Goal: Information Seeking & Learning: Learn about a topic

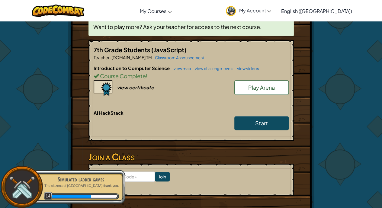
scroll to position [121, 0]
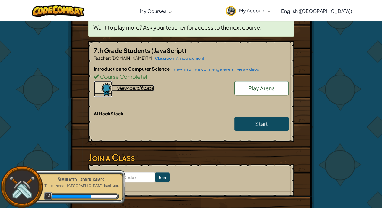
click at [124, 87] on div "view certificate" at bounding box center [135, 88] width 37 height 6
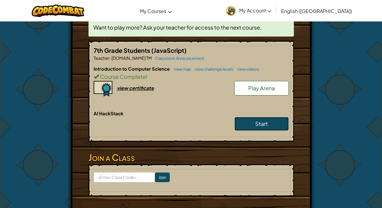
click at [269, 121] on link "Start" at bounding box center [261, 124] width 54 height 14
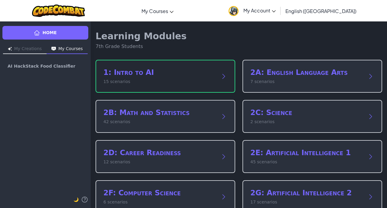
click at [159, 77] on h2 "1: Intro to AI" at bounding box center [159, 73] width 112 height 10
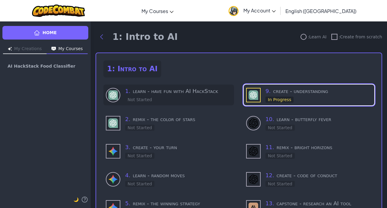
click at [167, 95] on h3 "1 . learn - have fun with AI HackStack" at bounding box center [178, 91] width 106 height 8
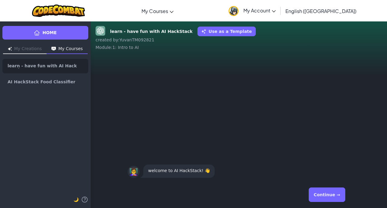
click at [336, 197] on button "Continue →" at bounding box center [326, 195] width 37 height 14
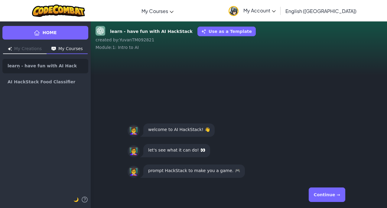
click at [336, 197] on button "Continue →" at bounding box center [326, 195] width 37 height 14
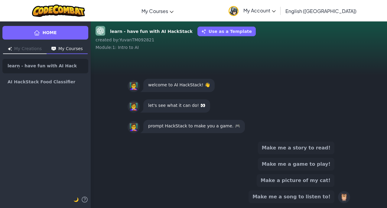
click at [321, 160] on button "Make me a game to play!" at bounding box center [296, 164] width 76 height 13
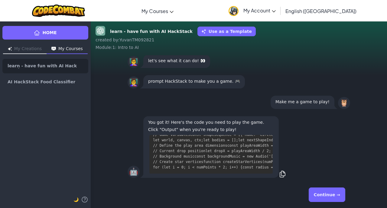
scroll to position [1099, 0]
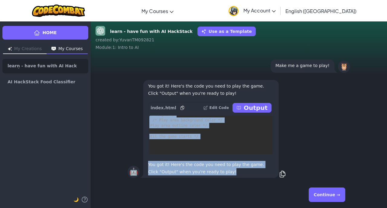
drag, startPoint x: 265, startPoint y: 126, endPoint x: 270, endPoint y: 179, distance: 53.4
click at [270, 179] on div "🤖 You got it! Here's the code you need to play the game. Click "Output" when yo…" at bounding box center [238, 129] width 222 height 100
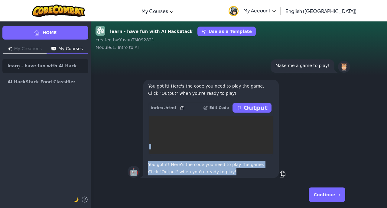
click at [281, 136] on div "🤖 You got it! Here's the code you need to play the game. Click "Output" when yo…" at bounding box center [238, 129] width 222 height 100
click at [273, 128] on div "You got it! Here's the code you need to play the game. Click "Output" when you'…" at bounding box center [210, 129] width 135 height 98
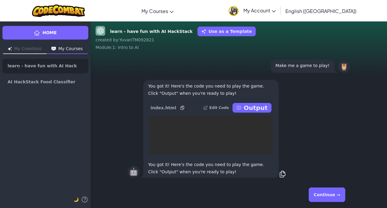
click at [257, 102] on div "index.html Edit Code Output" at bounding box center [211, 108] width 126 height 12
click at [257, 104] on p "Output" at bounding box center [255, 108] width 24 height 8
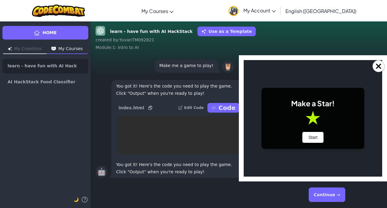
scroll to position [0, 0]
click at [318, 136] on button "Start" at bounding box center [312, 137] width 21 height 11
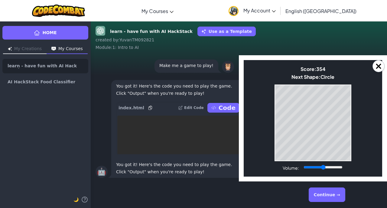
click at [274, 126] on div "Game Over Your stack reached the top! Restart" at bounding box center [312, 123] width 77 height 77
click at [329, 195] on button "Continue →" at bounding box center [326, 195] width 37 height 14
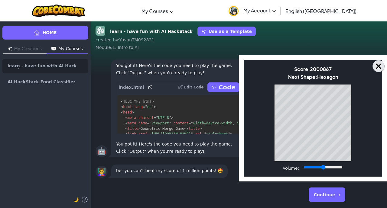
click at [375, 65] on button "×" at bounding box center [378, 66] width 12 height 12
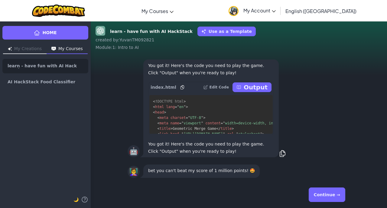
click at [324, 195] on button "Continue →" at bounding box center [326, 195] width 37 height 14
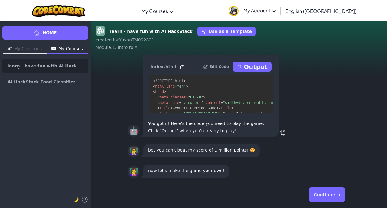
click at [324, 195] on button "Continue →" at bounding box center [326, 195] width 37 height 14
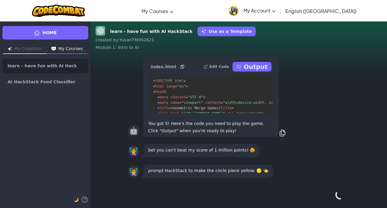
click at [324, 195] on div "Continue →" at bounding box center [238, 195] width 222 height 22
click at [242, 163] on div "👩‍🏫 prompt HackStack to make the circle piece yellow. 🟡 👈" at bounding box center [239, 171] width 232 height 21
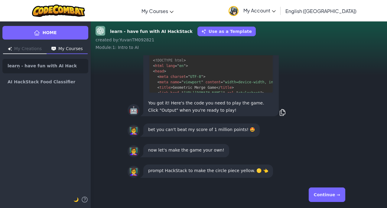
click at [332, 201] on button "Continue →" at bounding box center [326, 195] width 37 height 14
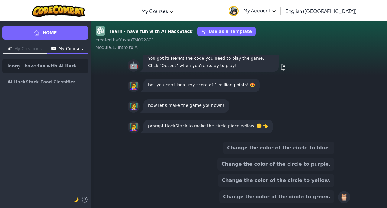
click at [325, 183] on button "Change the color of the circle to yellow." at bounding box center [275, 180] width 117 height 13
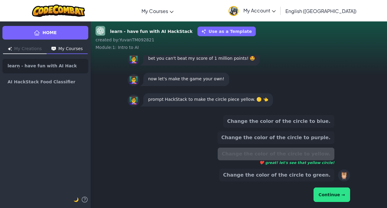
click at [345, 204] on div "Change the color of the circle to blue. Change the color of the circle to purpl…" at bounding box center [238, 159] width 222 height 93
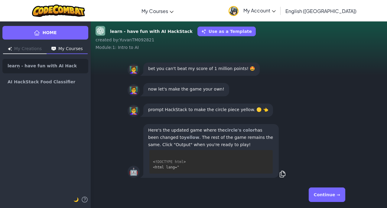
click at [337, 195] on button "Continue →" at bounding box center [326, 195] width 37 height 14
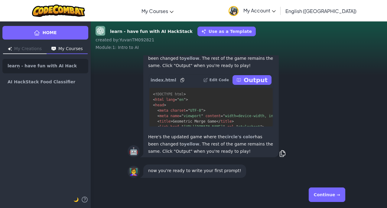
click at [253, 81] on p "Output" at bounding box center [255, 80] width 24 height 8
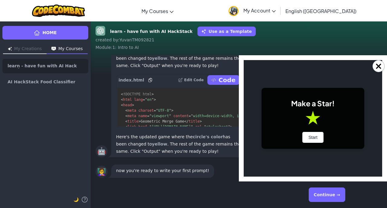
click at [301, 129] on div "Make a Star! Start" at bounding box center [312, 118] width 103 height 61
click at [312, 136] on button "Start" at bounding box center [312, 137] width 21 height 11
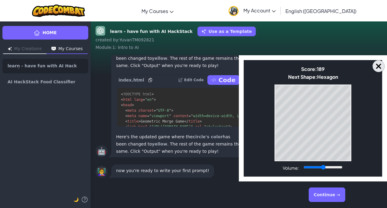
click at [373, 67] on button "×" at bounding box center [378, 66] width 12 height 12
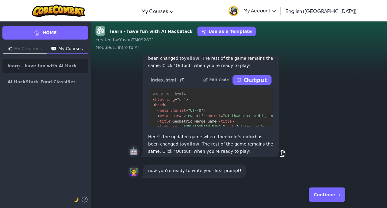
click at [337, 194] on button "Continue →" at bounding box center [326, 195] width 37 height 14
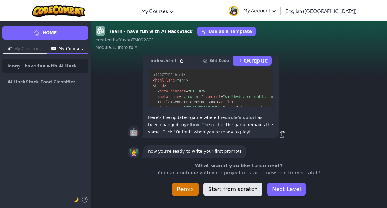
drag, startPoint x: 276, startPoint y: 188, endPoint x: 242, endPoint y: 195, distance: 34.1
click at [242, 195] on div "Remix Start from scratch Next Level" at bounding box center [239, 189] width 134 height 13
click at [293, 185] on button "Next Level" at bounding box center [286, 189] width 38 height 13
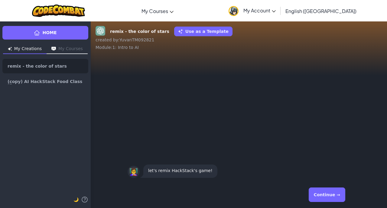
click at [335, 200] on button "Continue →" at bounding box center [326, 195] width 37 height 14
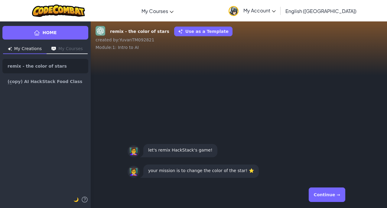
click at [328, 194] on button "Continue →" at bounding box center [326, 195] width 37 height 14
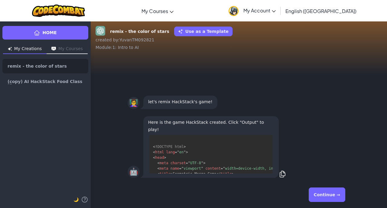
scroll to position [76, 0]
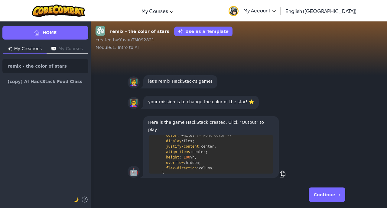
click at [323, 195] on button "Continue →" at bounding box center [326, 195] width 37 height 14
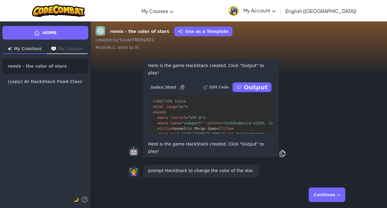
click at [323, 195] on button "Continue →" at bounding box center [326, 195] width 37 height 14
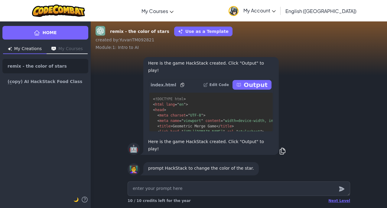
type textarea "x"
type textarea "C"
type textarea "x"
type textarea "Ch"
type textarea "x"
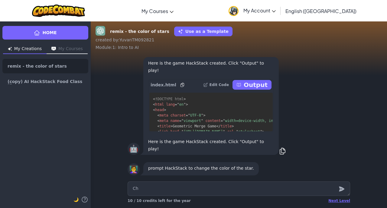
type textarea "Cha"
type textarea "x"
type textarea "[PERSON_NAME]"
type textarea "x"
type textarea "[PERSON_NAME]"
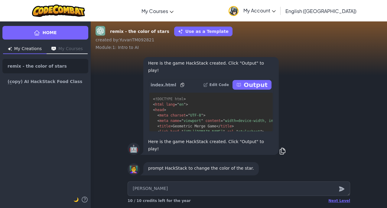
type textarea "x"
type textarea "Change"
type textarea "x"
type textarea "Change"
type textarea "x"
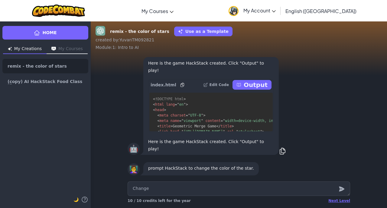
type textarea "Change t"
type textarea "x"
type textarea "Change th"
type textarea "x"
type textarea "Change the"
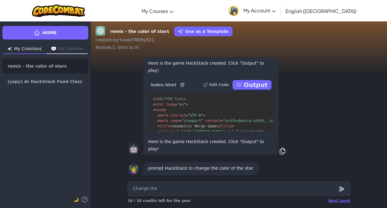
type textarea "x"
type textarea "Change the"
type textarea "x"
type textarea "Change the c"
type textarea "x"
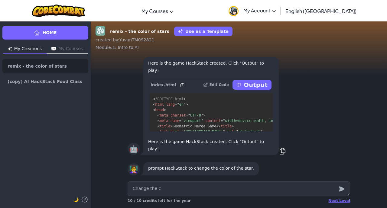
type textarea "Change the co"
type textarea "x"
type textarea "Change the col"
type textarea "x"
type textarea "Change the colo"
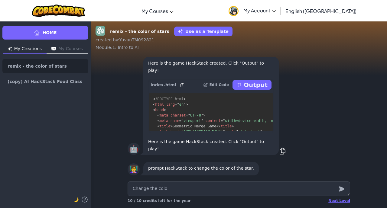
type textarea "x"
type textarea "Change the color"
type textarea "x"
type textarea "Change the color"
type textarea "x"
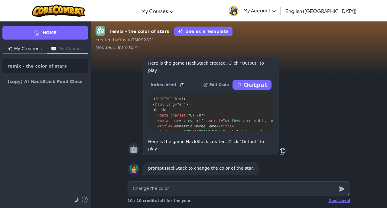
type textarea "Change the color o"
type textarea "x"
type textarea "Change the color of"
type textarea "x"
type textarea "Change the color of"
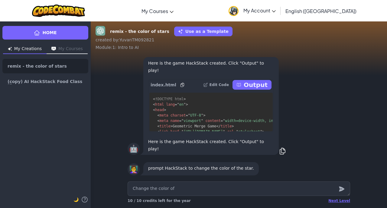
type textarea "x"
type textarea "Change the color of t"
type textarea "x"
type textarea "Change the color of th"
type textarea "x"
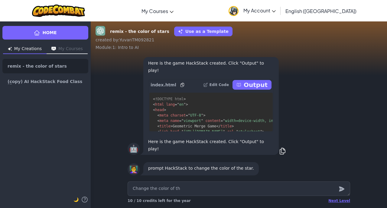
type textarea "Change the color of the"
type textarea "x"
type textarea "Change the color of the"
type textarea "x"
type textarea "Change the color of the s"
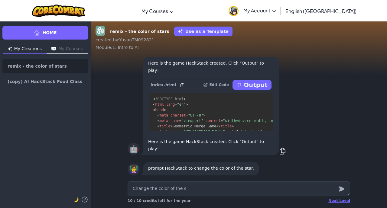
type textarea "x"
type textarea "Change the color of the st"
type textarea "x"
type textarea "Change the color of the sta"
type textarea "x"
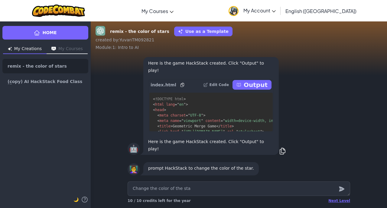
type textarea "Change the color of the star"
type textarea "x"
type textarea "Change the color of the star"
type textarea "x"
type textarea "Change the color of the star t"
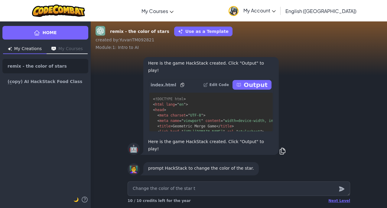
type textarea "x"
type textarea "Change the color of the star to"
type textarea "x"
type textarea "Change the color of the star to"
type textarea "x"
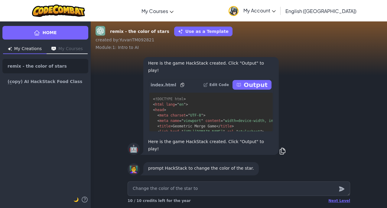
type textarea "Change the color of the star to o"
type textarea "x"
type textarea "Change the color of the star to or"
type textarea "x"
type textarea "Change the color of the star to ora"
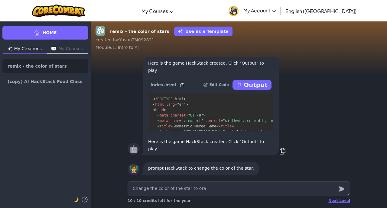
type textarea "x"
type textarea "Change the color of the star to [GEOGRAPHIC_DATA]"
type textarea "x"
type textarea "Change the color of the star to orang"
type textarea "x"
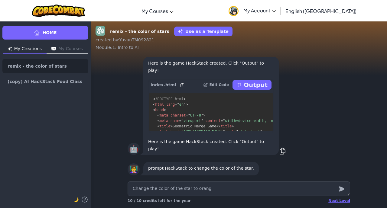
type textarea "Change the color of the star to orange"
type textarea "x"
type textarea "Change the color of the star to orange."
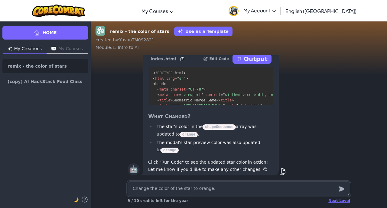
scroll to position [-2, 0]
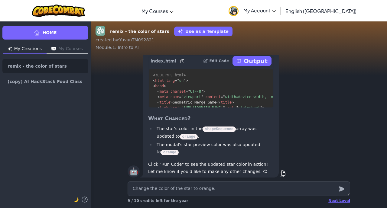
click at [264, 65] on p "Output" at bounding box center [255, 61] width 24 height 8
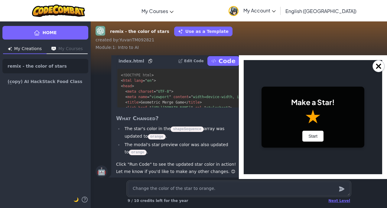
scroll to position [0, 0]
click at [318, 132] on button "Start" at bounding box center [312, 136] width 21 height 11
click at [314, 135] on button "Start" at bounding box center [312, 136] width 21 height 11
click at [320, 138] on button "Start" at bounding box center [312, 136] width 21 height 11
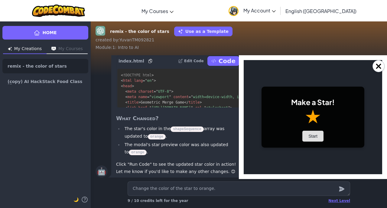
click at [316, 142] on button "Start" at bounding box center [312, 136] width 21 height 11
click at [307, 138] on button "Start" at bounding box center [312, 136] width 21 height 11
click at [311, 132] on button "Start" at bounding box center [312, 136] width 21 height 11
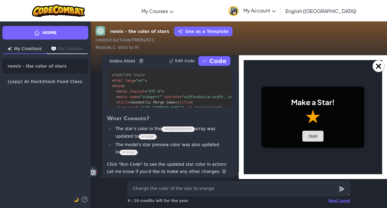
scroll to position [-2, 6]
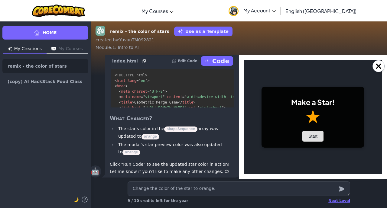
click at [308, 139] on button "Start" at bounding box center [312, 136] width 21 height 11
click at [314, 137] on button "Start" at bounding box center [312, 136] width 21 height 11
click at [380, 71] on button "×" at bounding box center [378, 66] width 12 height 12
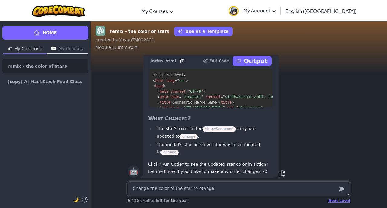
scroll to position [-2, 0]
click at [373, 67] on div "🤖 To change the color of the star to orange, you just need to update the color …" at bounding box center [239, 98] width 296 height 166
click at [259, 65] on p "Output" at bounding box center [255, 61] width 24 height 8
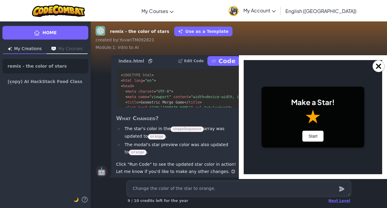
scroll to position [0, 0]
click at [314, 137] on button "Start" at bounding box center [312, 136] width 21 height 11
click at [378, 69] on button "×" at bounding box center [378, 66] width 12 height 12
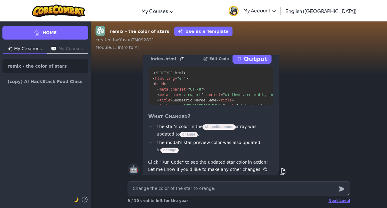
click at [312, 97] on div "🤖 To change the color of the star to orange, you just need to update the color …" at bounding box center [238, 95] width 222 height 161
click at [257, 63] on p "Output" at bounding box center [255, 59] width 24 height 8
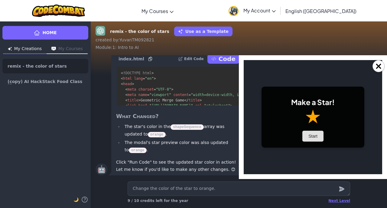
click at [310, 139] on button "Start" at bounding box center [312, 136] width 21 height 11
click at [314, 132] on button "Start" at bounding box center [312, 136] width 21 height 11
click at [312, 137] on button "Start" at bounding box center [312, 136] width 21 height 11
click at [315, 122] on div "Make a Star! Start" at bounding box center [312, 117] width 103 height 61
click at [310, 131] on button "Start" at bounding box center [312, 136] width 21 height 11
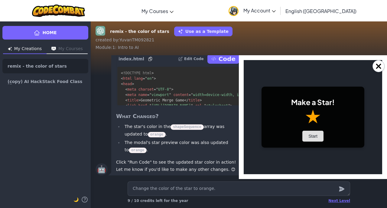
click at [310, 131] on button "Start" at bounding box center [312, 136] width 21 height 11
drag, startPoint x: 310, startPoint y: 131, endPoint x: 266, endPoint y: -26, distance: 163.5
click at [266, 60] on html "Make a Star! Start Score: 0 Next Shape: Circle Game Over Your stack reached the…" at bounding box center [312, 117] width 138 height 114
click at [313, 136] on button "Start" at bounding box center [312, 136] width 21 height 11
click at [378, 70] on button "×" at bounding box center [378, 66] width 12 height 12
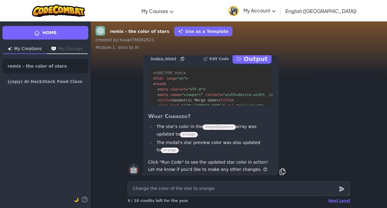
click at [64, 51] on button "My Courses" at bounding box center [67, 49] width 41 height 10
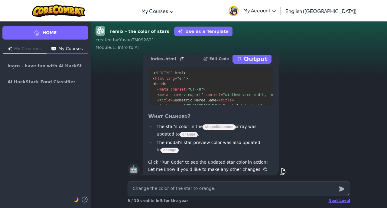
click at [40, 50] on button "My Creations" at bounding box center [24, 49] width 43 height 10
type textarea "x"
